Goal: Information Seeking & Learning: Learn about a topic

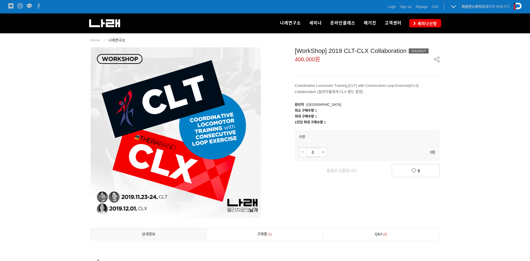
click at [122, 22] on div "나래연구소" at bounding box center [168, 23] width 158 height 20
click at [113, 23] on img at bounding box center [104, 23] width 31 height 8
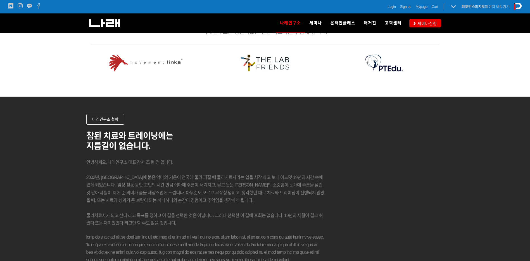
scroll to position [704, 0]
click at [285, 65] on img at bounding box center [265, 63] width 49 height 17
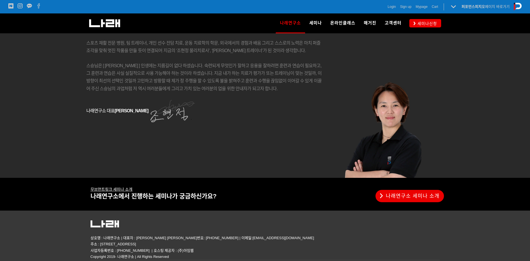
scroll to position [943, 0]
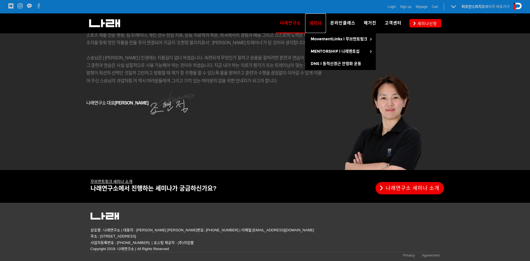
click at [319, 22] on span "세미나" at bounding box center [316, 22] width 13 height 5
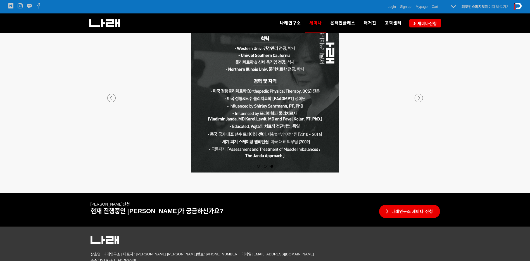
scroll to position [977, 0]
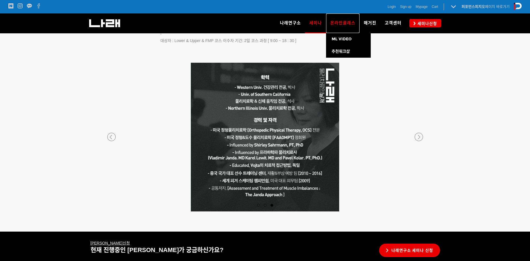
click at [340, 23] on span "온라인클래스" at bounding box center [343, 22] width 25 height 5
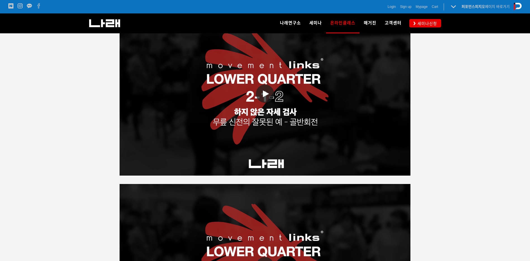
scroll to position [952, 0]
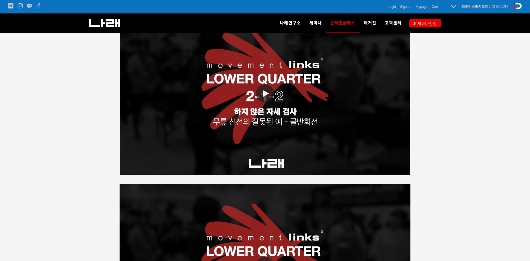
click at [265, 87] on span at bounding box center [265, 93] width 18 height 18
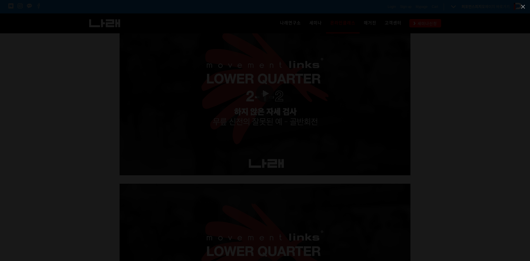
click at [494, 160] on div at bounding box center [265, 130] width 530 height 261
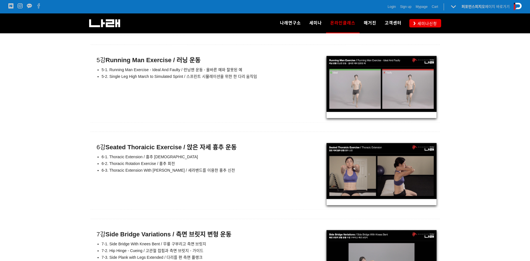
scroll to position [3610, 0]
